Goal: Task Accomplishment & Management: Manage account settings

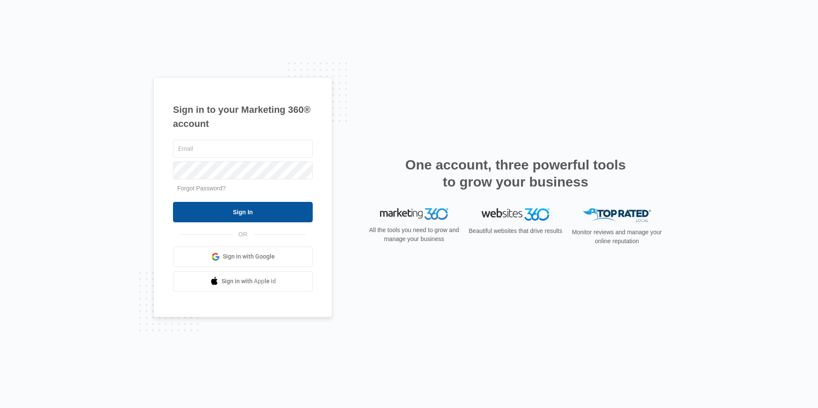
type input "[EMAIL_ADDRESS][DOMAIN_NAME]"
click at [233, 207] on input "Sign In" at bounding box center [243, 212] width 140 height 20
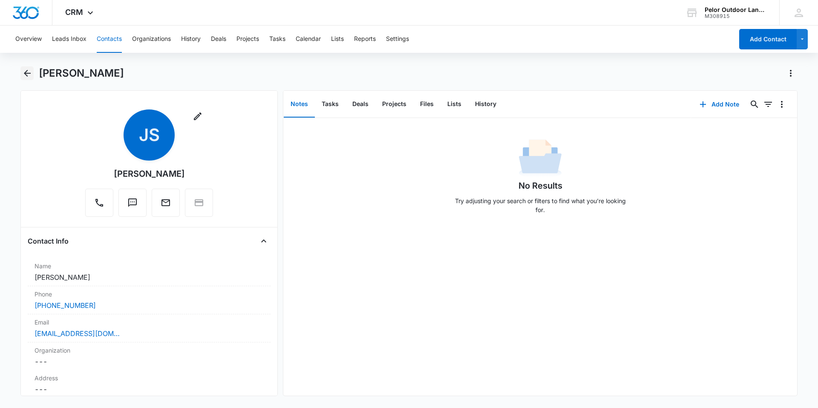
click at [30, 74] on icon "Back" at bounding box center [27, 73] width 10 height 10
